Goal: Navigation & Orientation: Find specific page/section

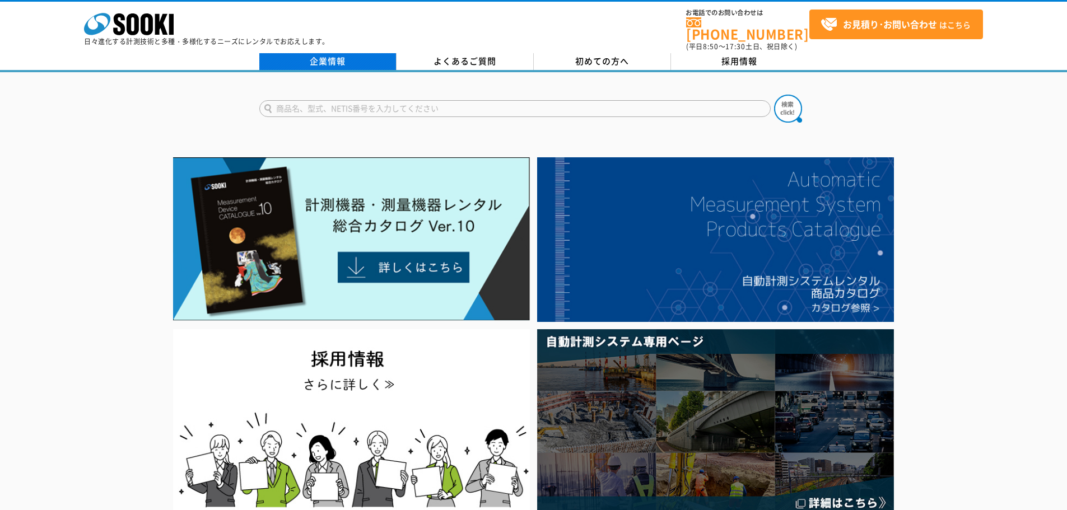
click at [345, 57] on link "企業情報" at bounding box center [327, 61] width 137 height 17
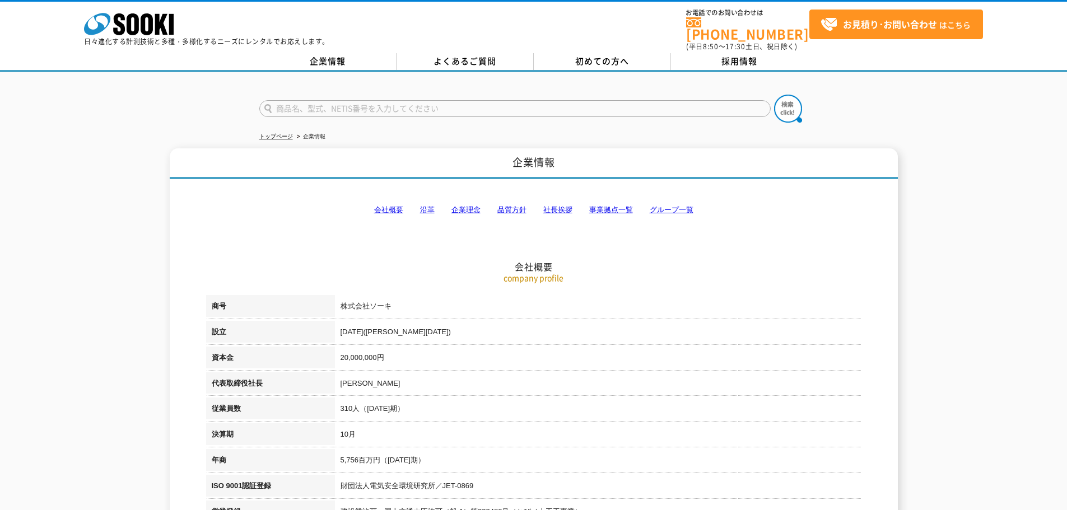
click at [616, 208] on link "事業拠点一覧" at bounding box center [611, 210] width 44 height 8
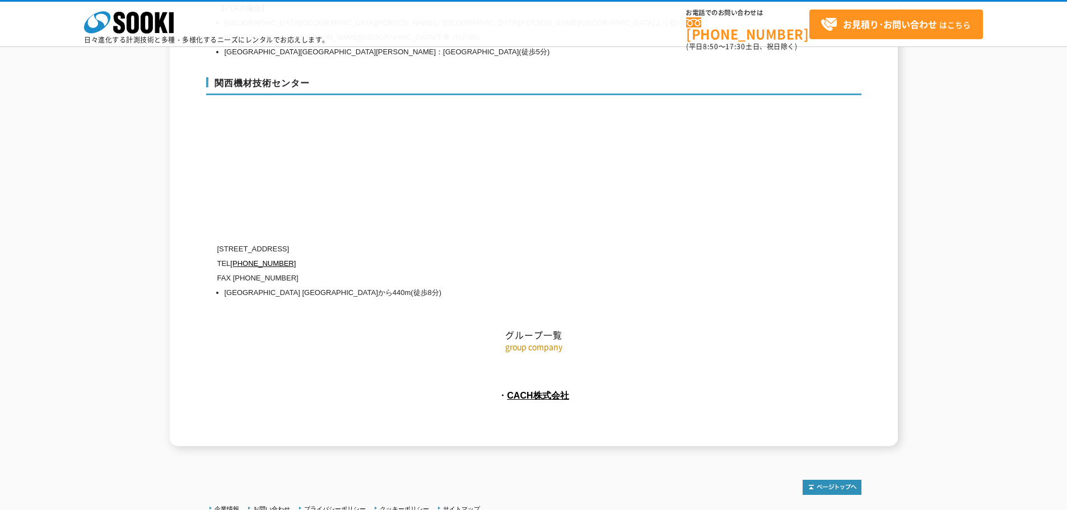
scroll to position [5034, 0]
